Goal: Find contact information: Obtain details needed to contact an individual or organization

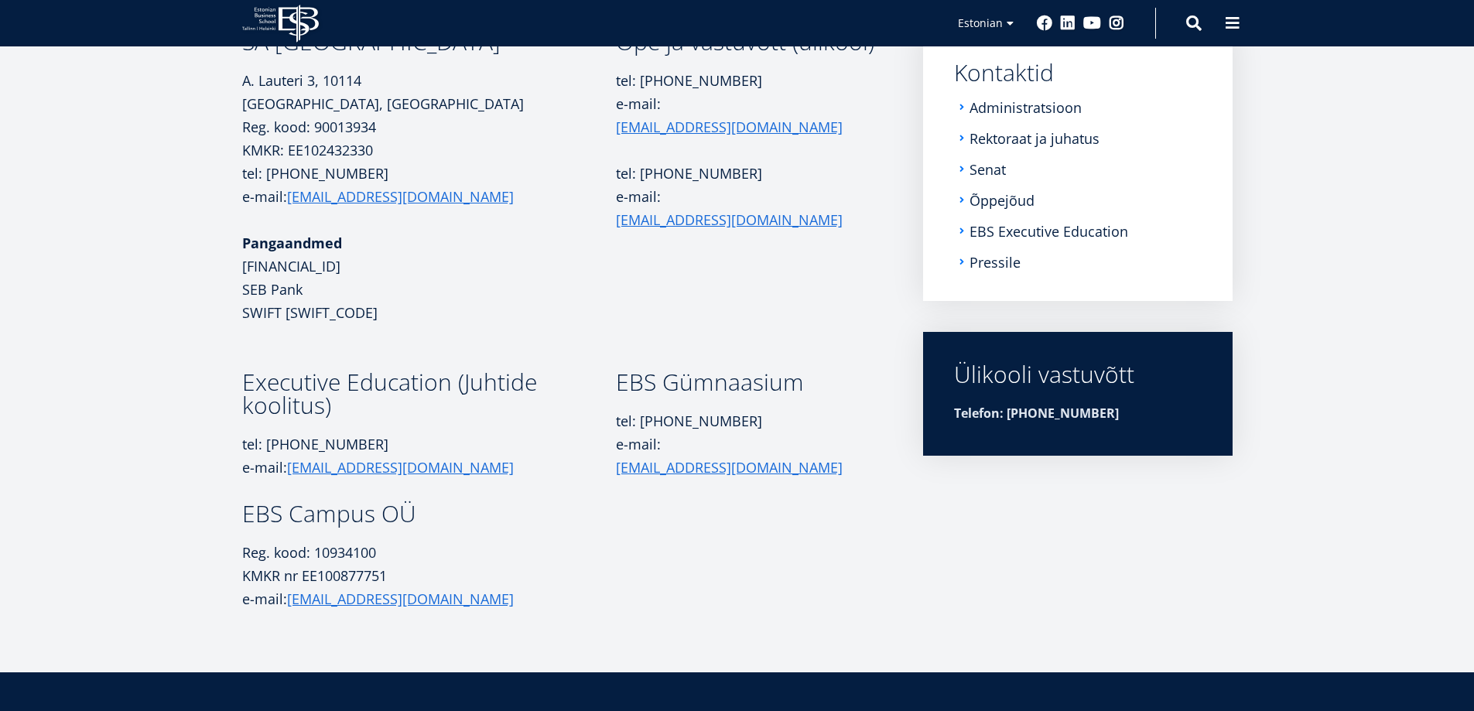
scroll to position [12, 0]
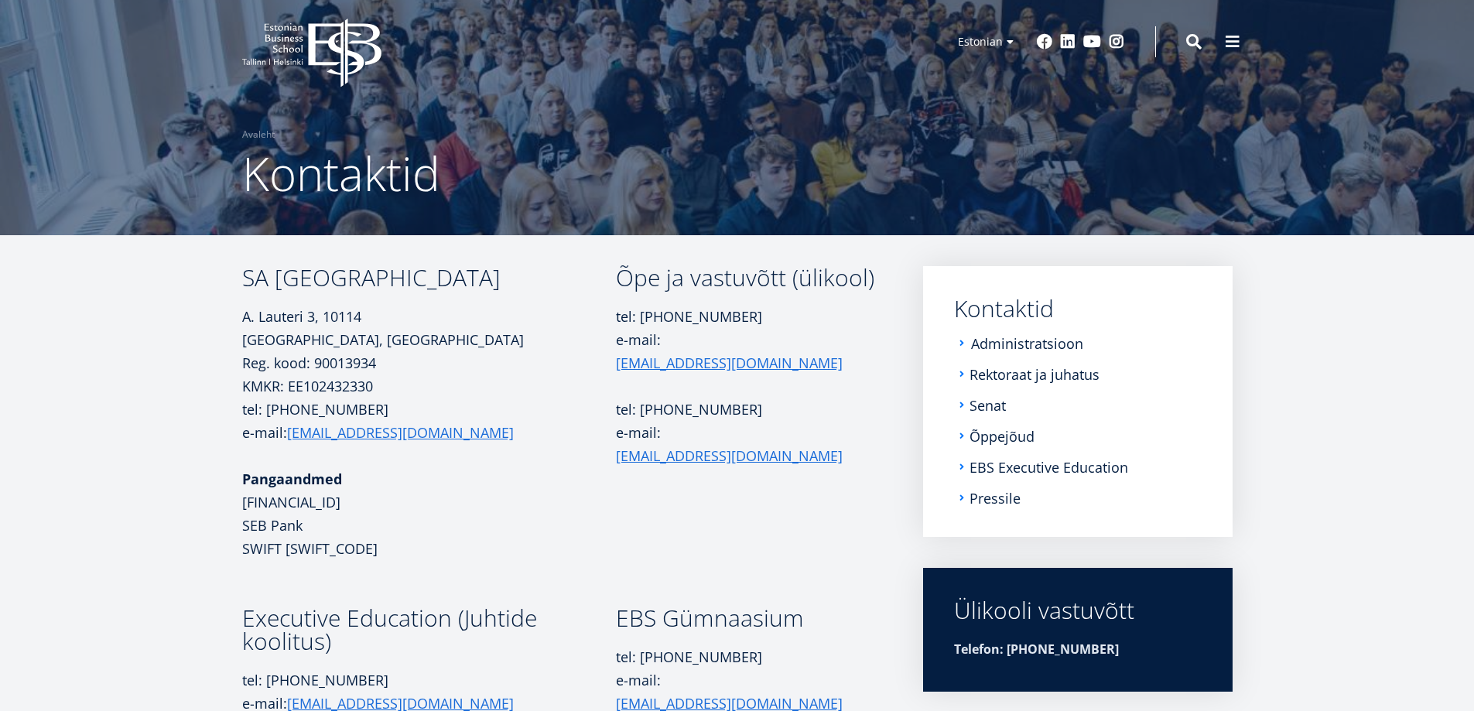
click at [999, 348] on link "Administratsioon" at bounding box center [1027, 343] width 112 height 15
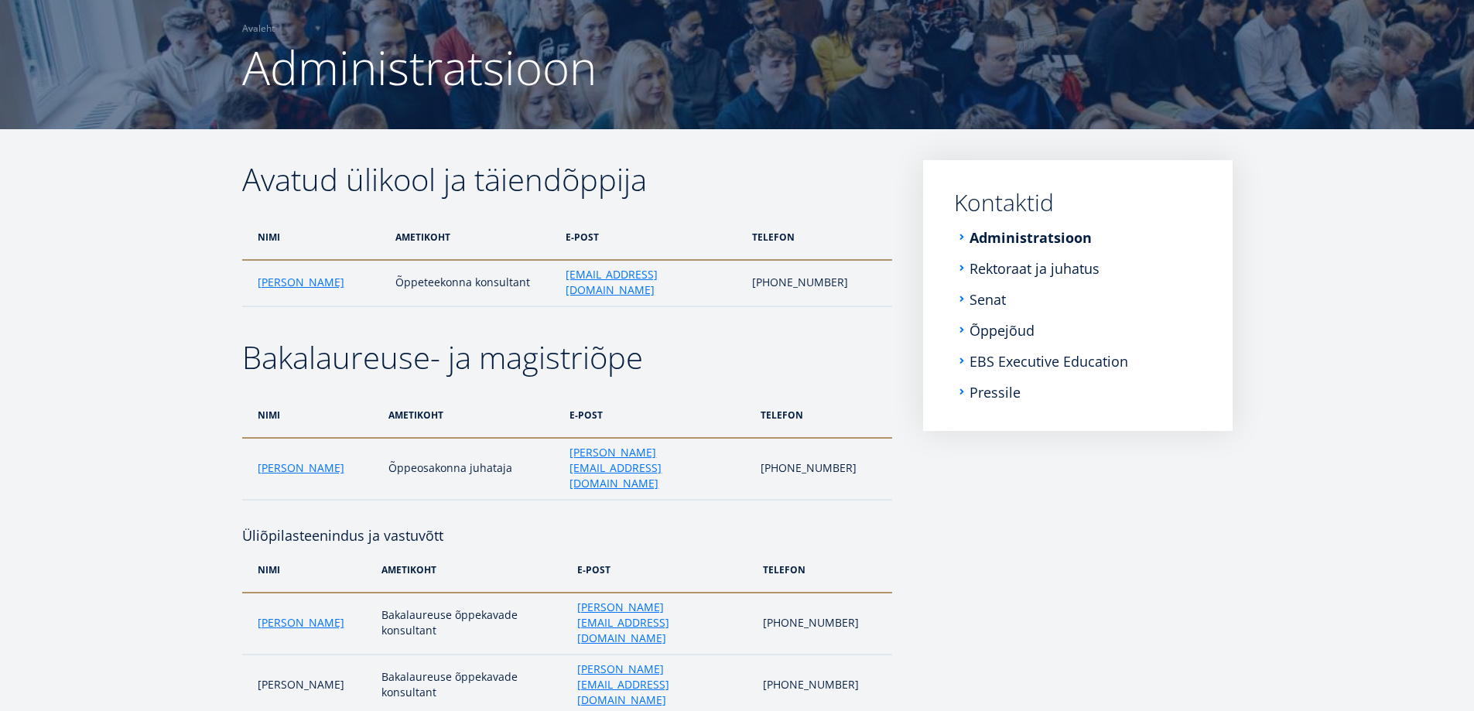
scroll to position [310, 0]
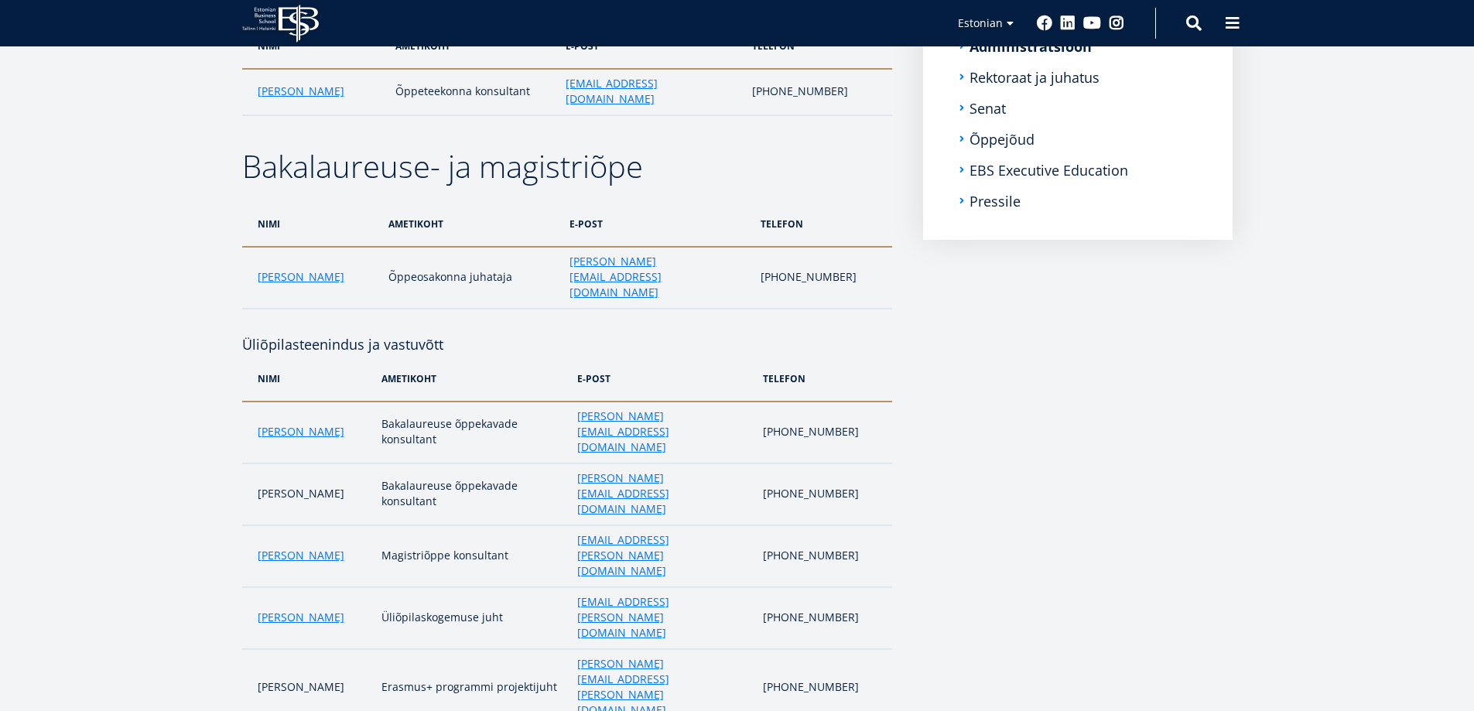
click at [276, 247] on td "[PERSON_NAME]" at bounding box center [311, 278] width 139 height 62
click at [276, 269] on link "[PERSON_NAME]" at bounding box center [301, 276] width 87 height 15
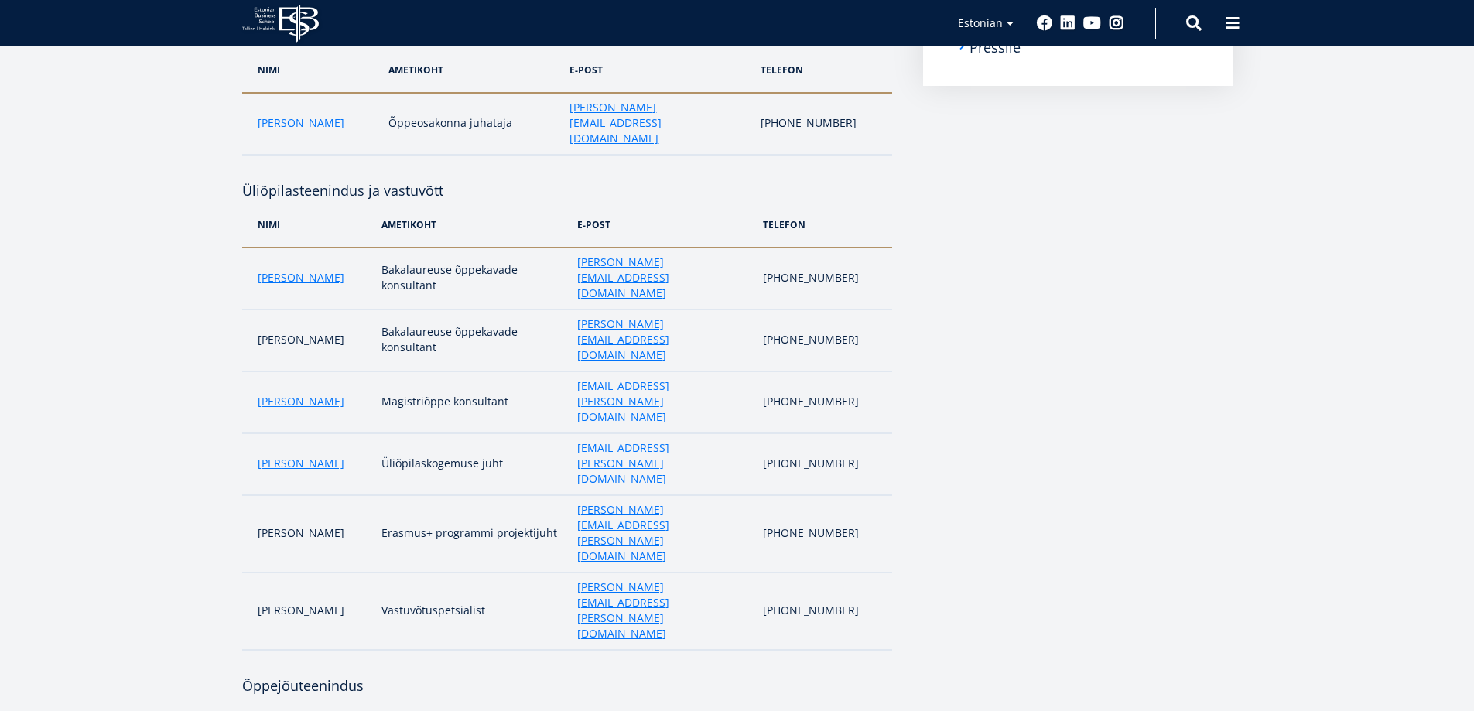
scroll to position [464, 0]
click at [265, 393] on link "Karoliina Korhonen" at bounding box center [301, 400] width 87 height 15
click at [303, 455] on link "[PERSON_NAME]" at bounding box center [301, 462] width 87 height 15
drag, startPoint x: 333, startPoint y: 268, endPoint x: 247, endPoint y: 276, distance: 86.3
click at [247, 309] on td "Olga Batalova" at bounding box center [308, 340] width 132 height 62
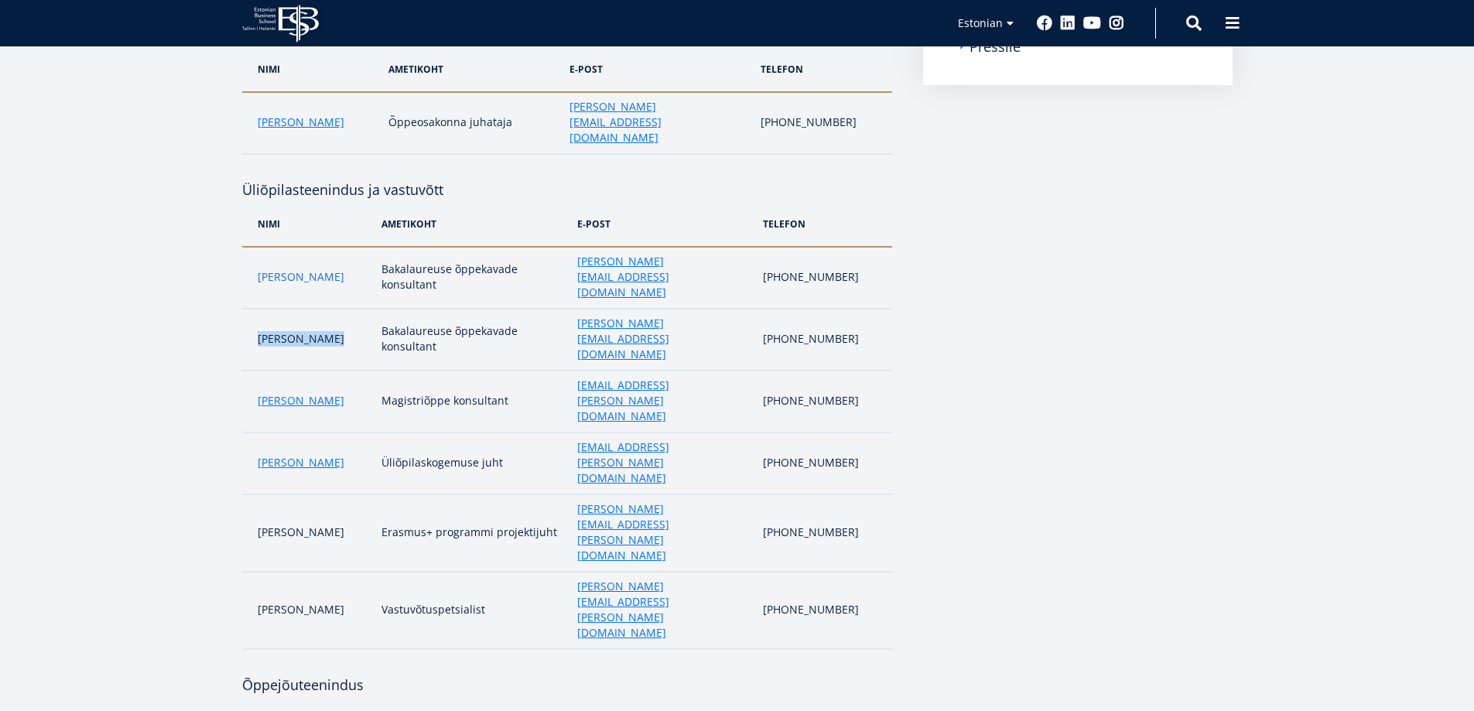
click at [302, 269] on link "Maria Kottsova" at bounding box center [301, 276] width 87 height 15
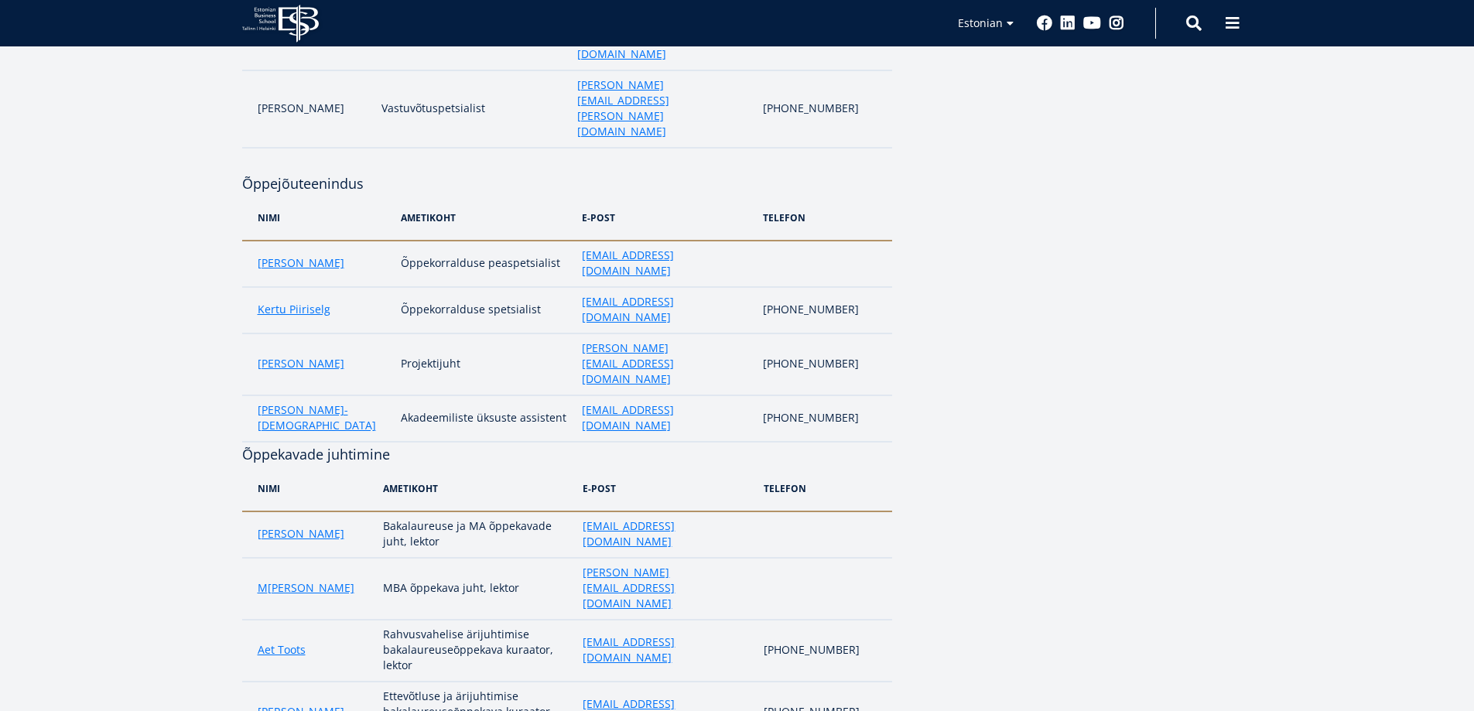
scroll to position [1006, 0]
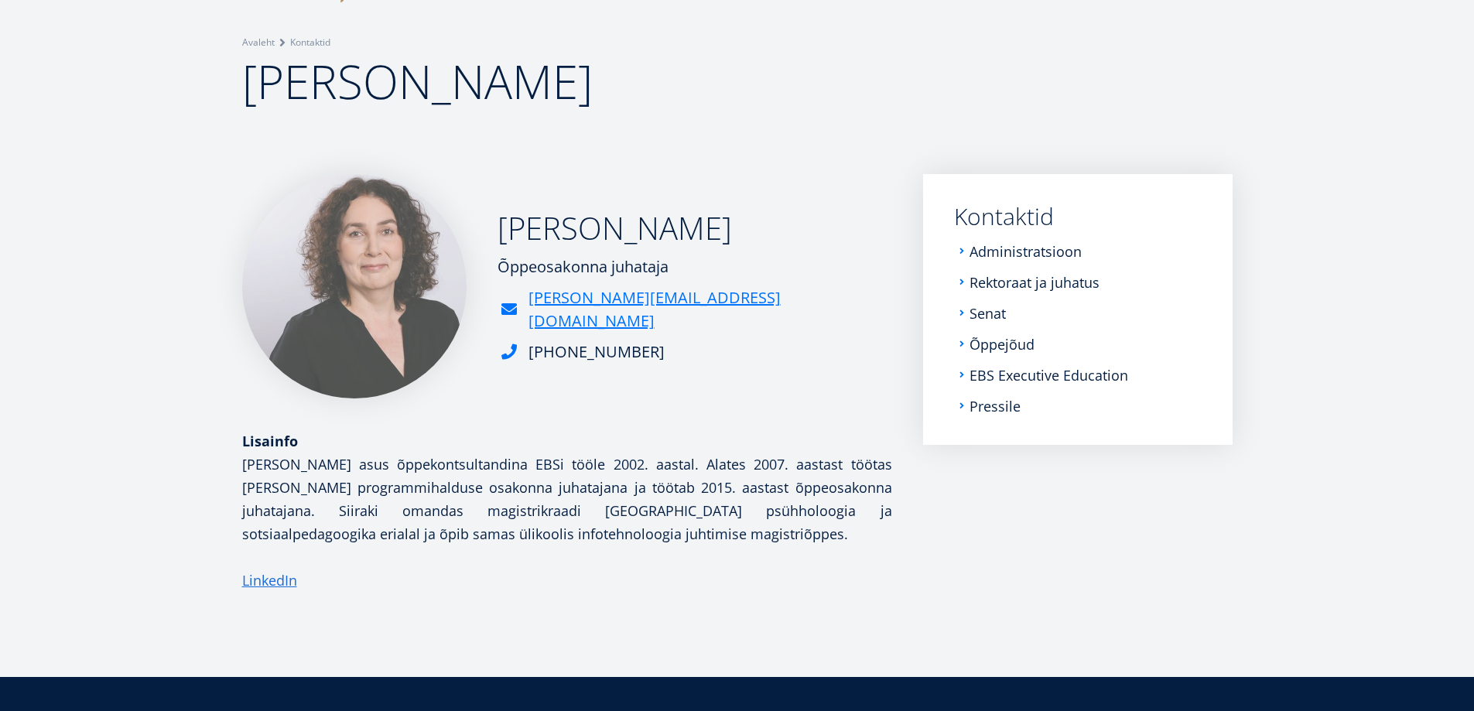
scroll to position [232, 0]
